Goal: Information Seeking & Learning: Check status

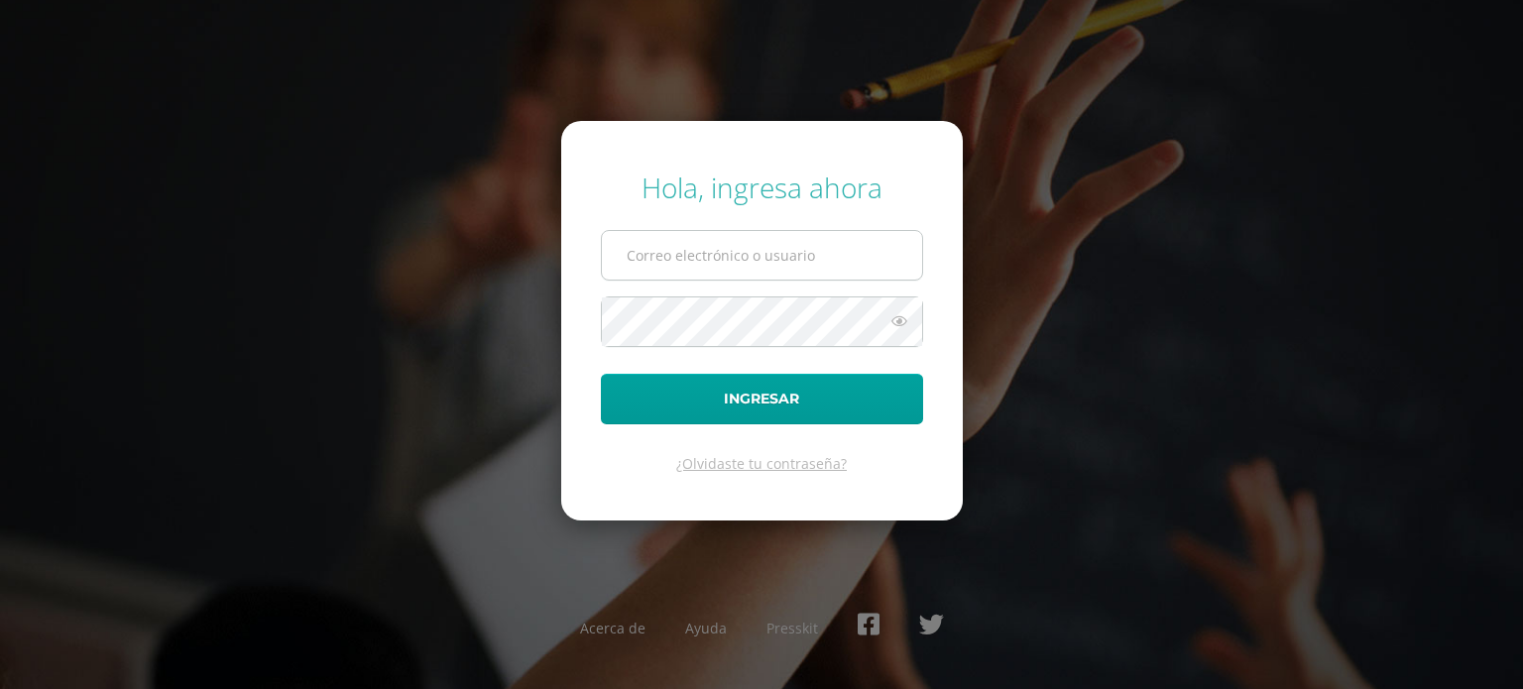
click at [804, 240] on input "text" at bounding box center [762, 255] width 320 height 49
type input "[EMAIL_ADDRESS][DOMAIN_NAME]"
click at [601, 374] on button "Ingresar" at bounding box center [762, 399] width 322 height 51
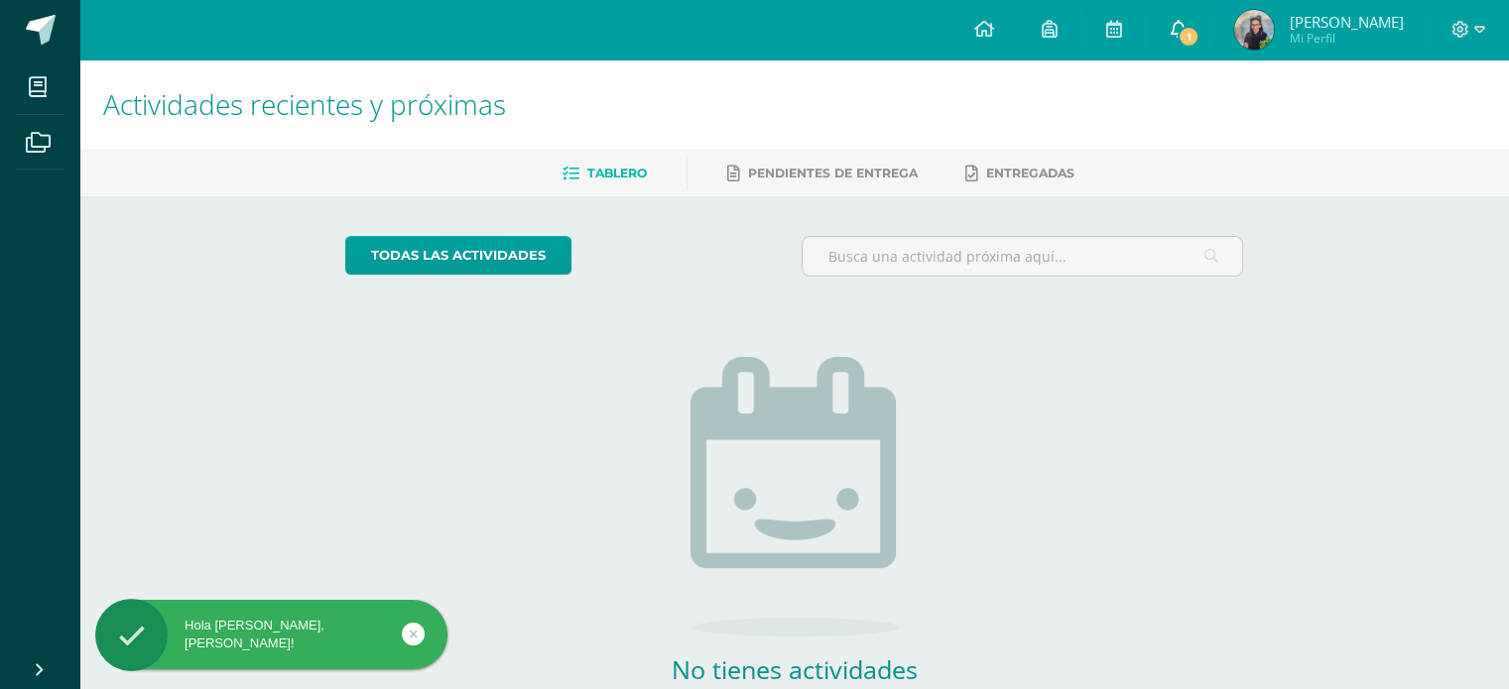
click at [1199, 33] on span "1" at bounding box center [1188, 37] width 22 height 22
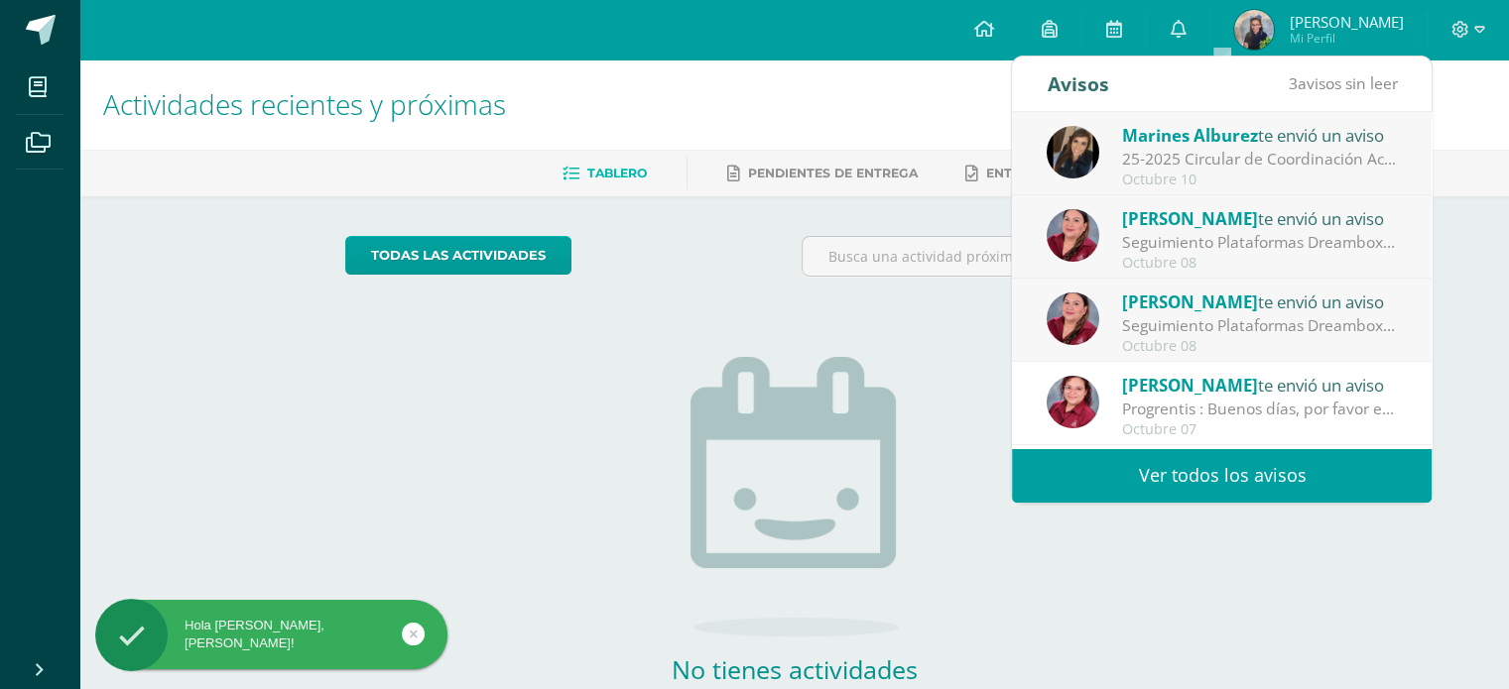
click at [1213, 291] on span "[PERSON_NAME]" at bounding box center [1190, 302] width 136 height 23
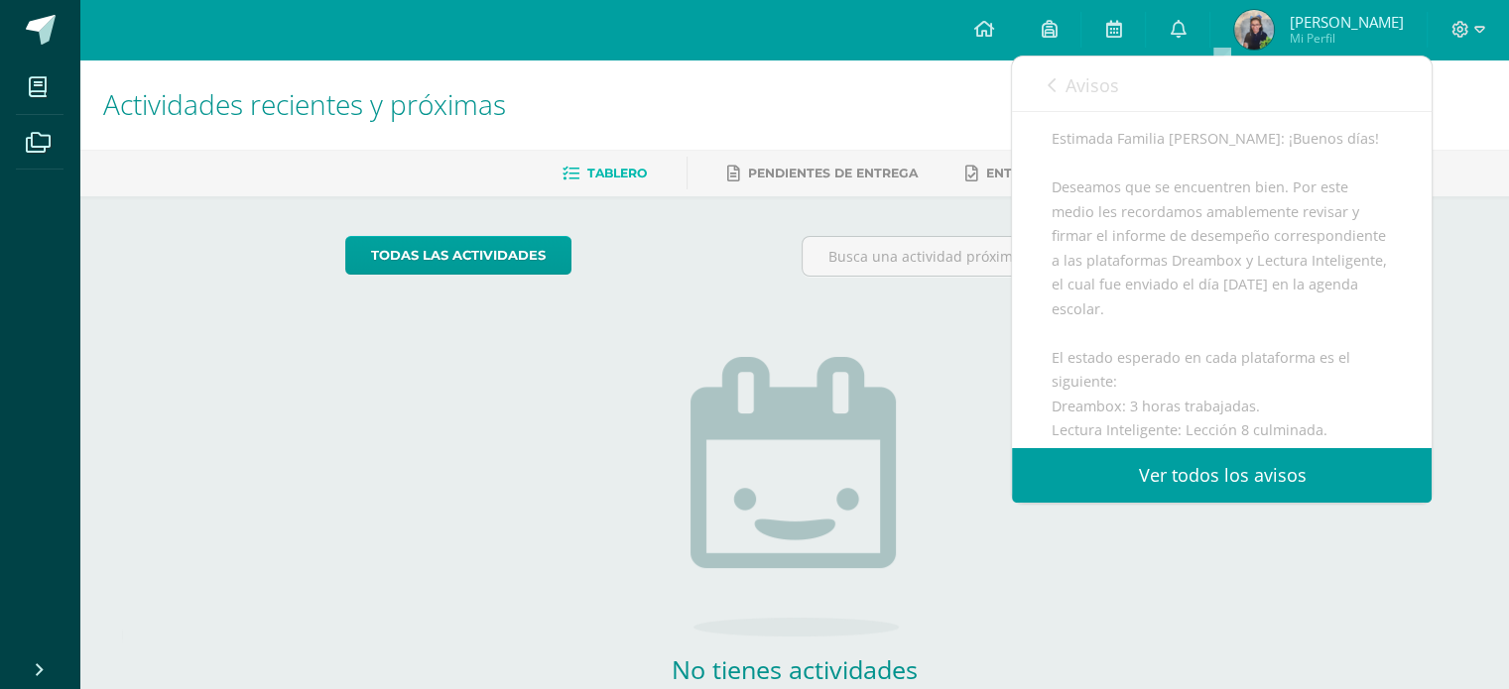
scroll to position [298, 0]
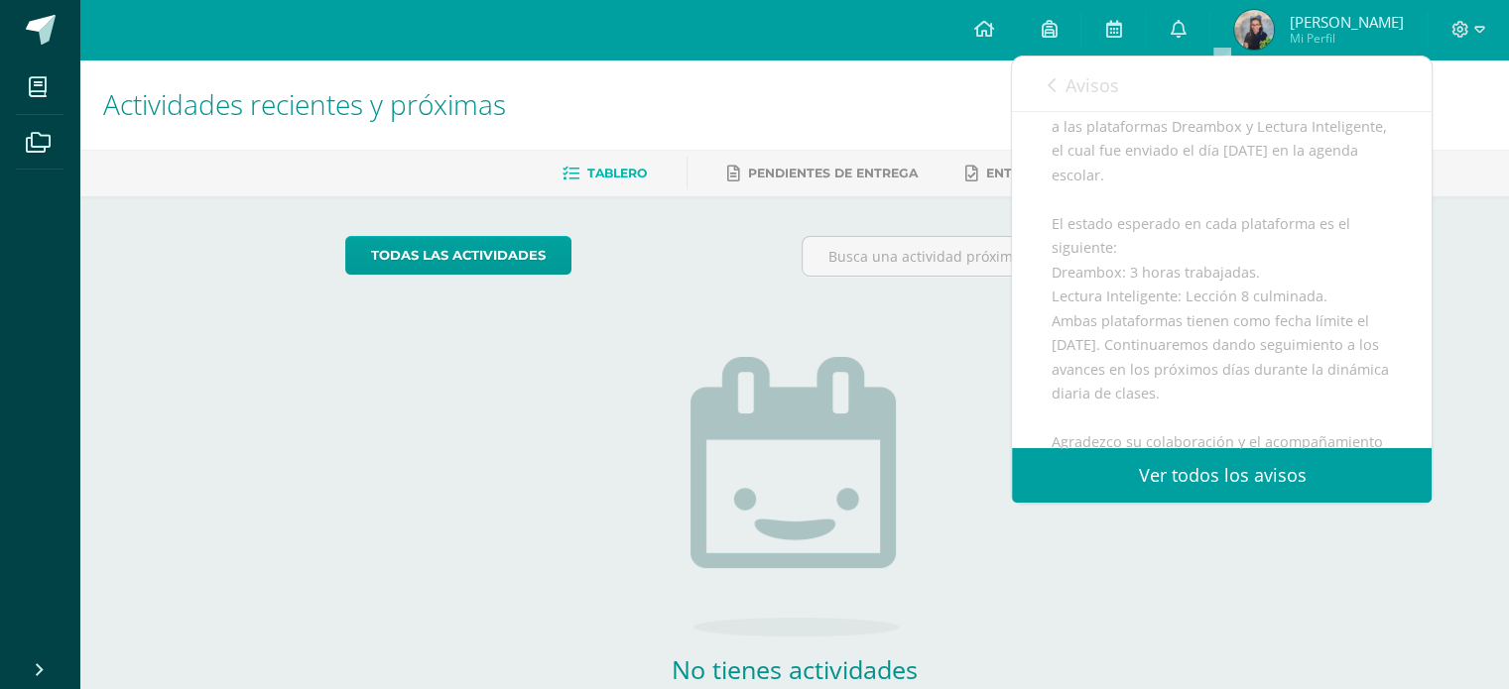
click at [1238, 475] on link "Ver todos los avisos" at bounding box center [1222, 475] width 420 height 55
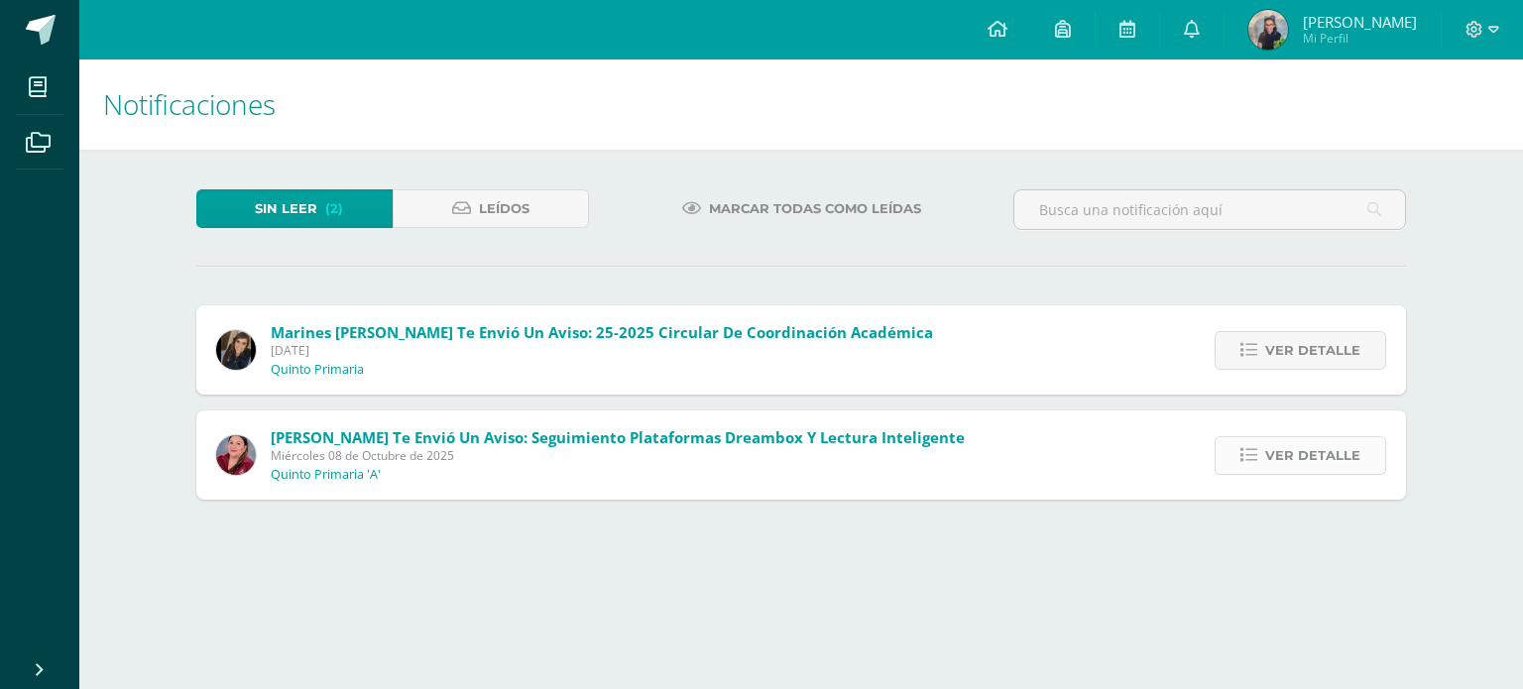
click at [1299, 451] on span "Ver detalle" at bounding box center [1313, 455] width 95 height 37
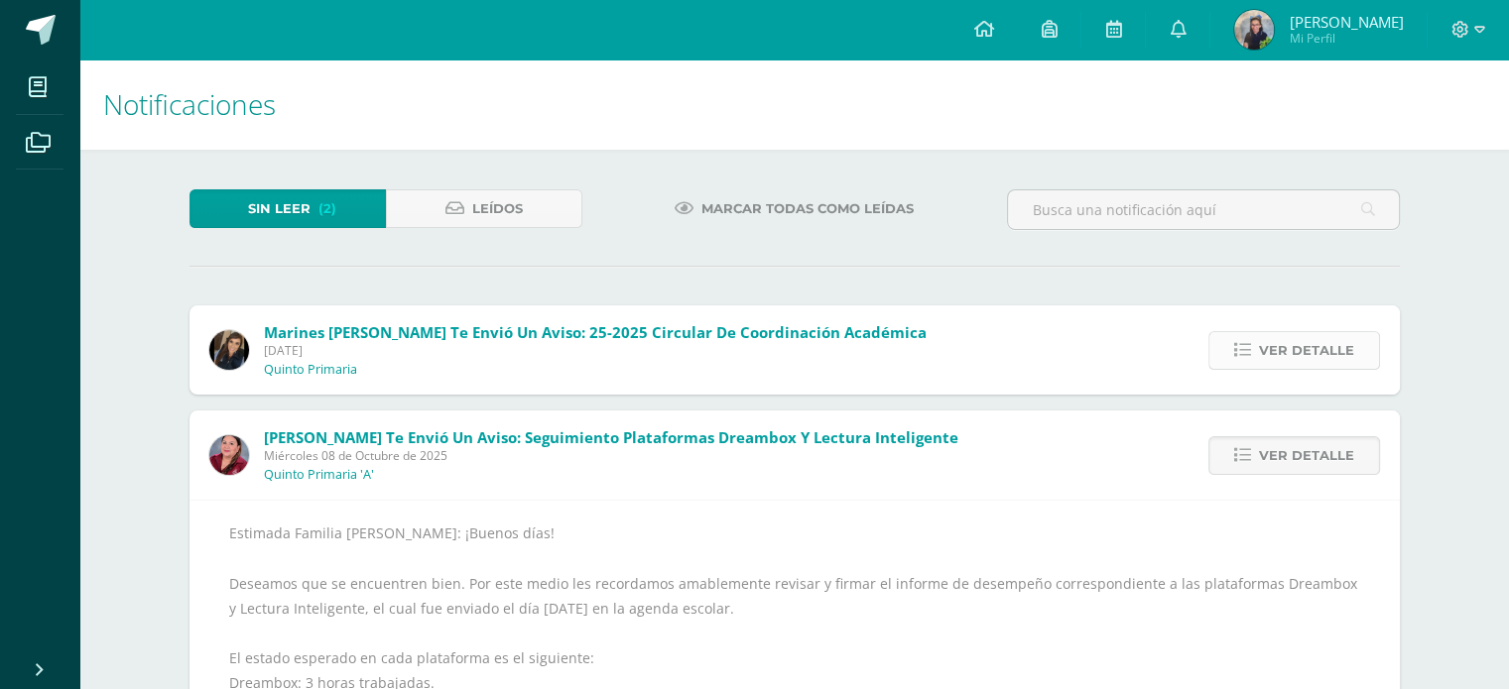
click at [1289, 349] on span "Ver detalle" at bounding box center [1306, 350] width 95 height 37
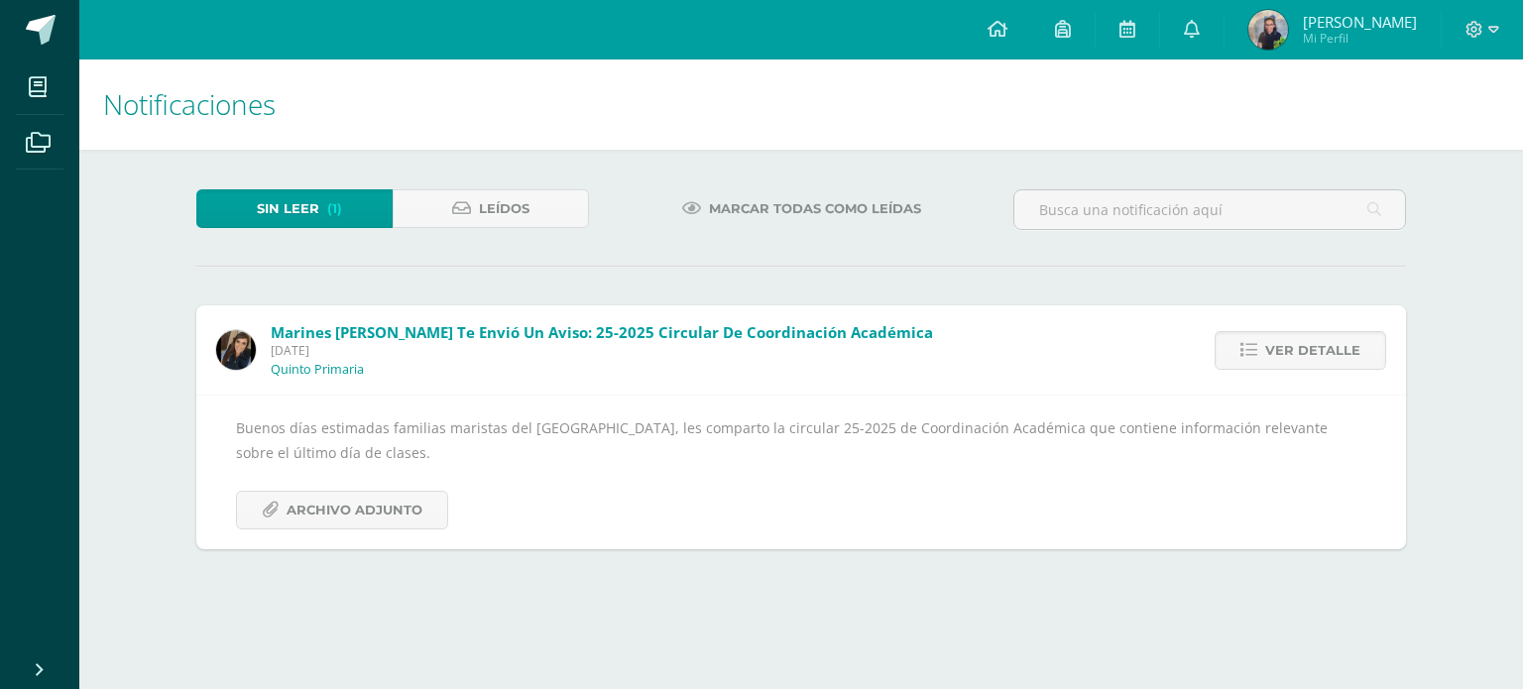
click at [1288, 21] on img at bounding box center [1269, 30] width 40 height 40
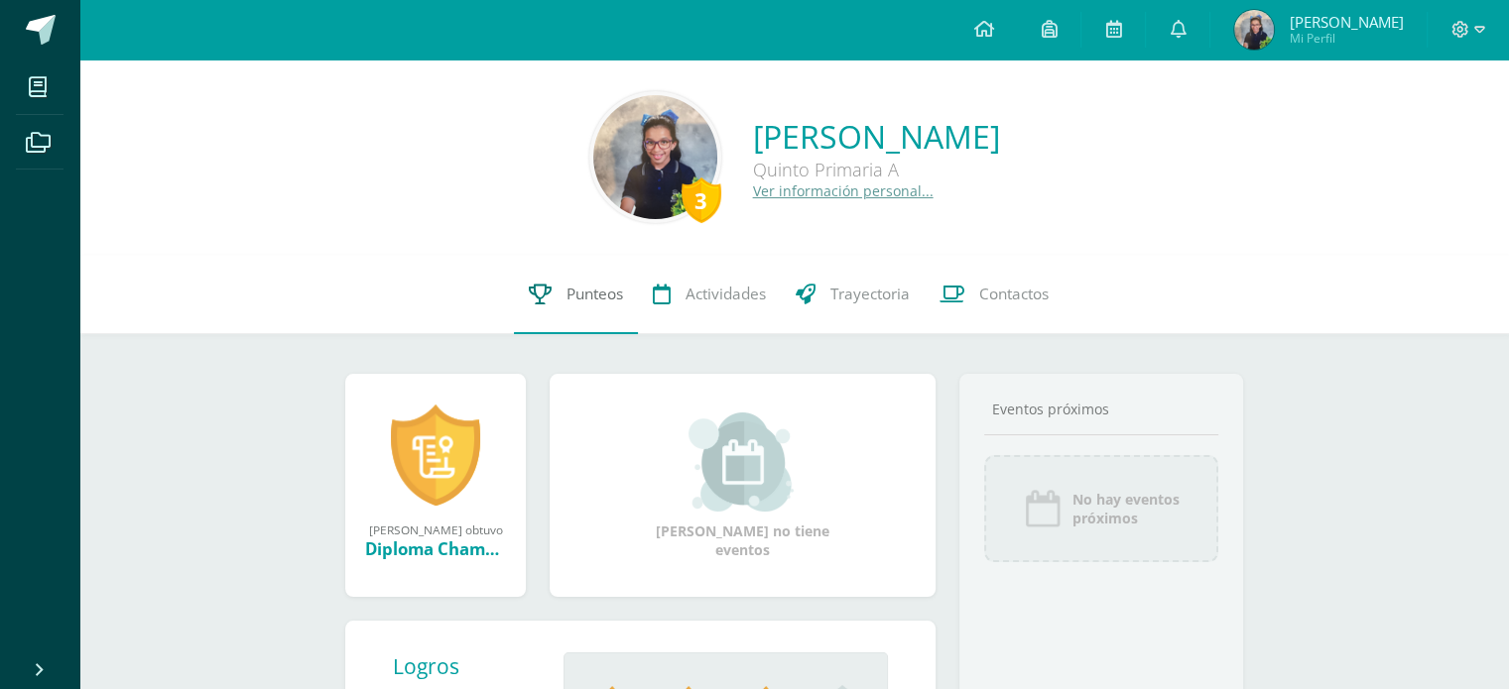
click at [591, 301] on span "Punteos" at bounding box center [594, 294] width 57 height 21
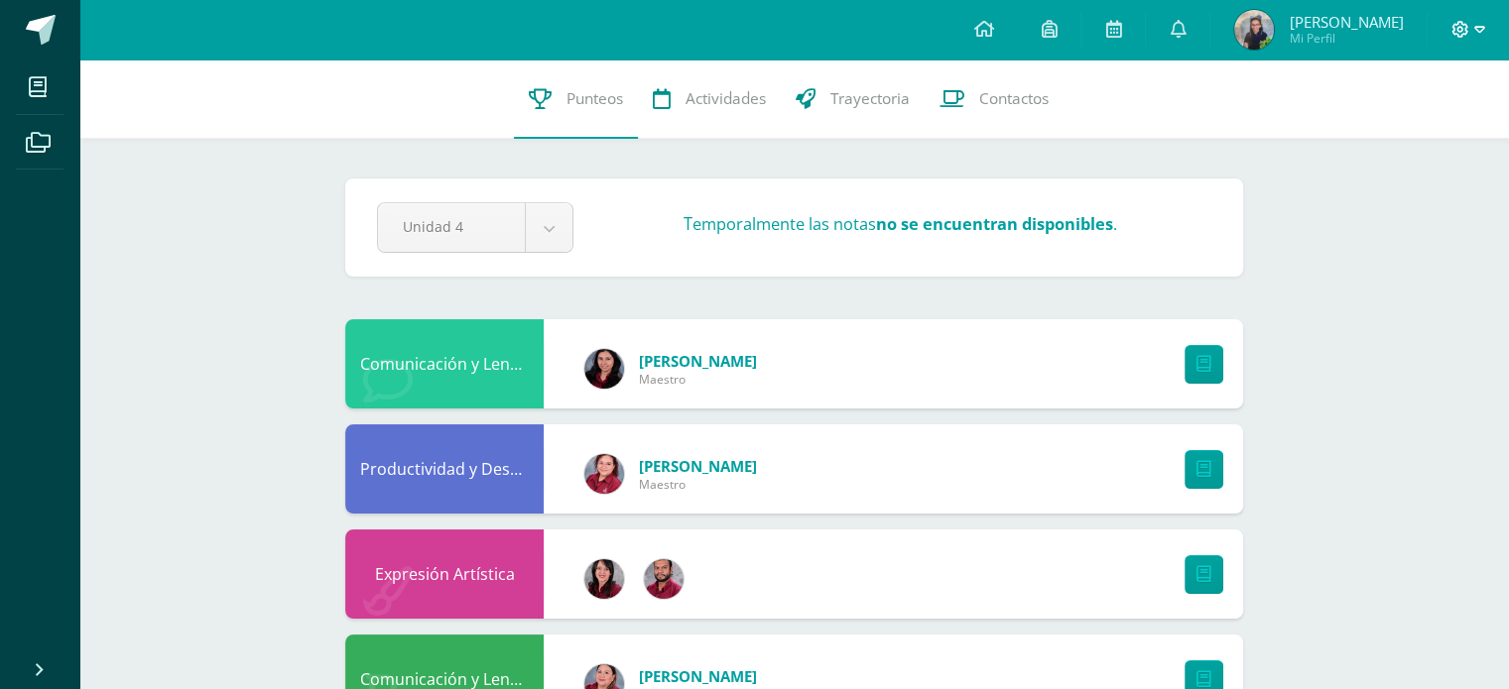
click at [1479, 26] on icon at bounding box center [1479, 29] width 11 height 7
click at [1400, 132] on span "Cerrar sesión" at bounding box center [1416, 135] width 89 height 19
